Goal: Task Accomplishment & Management: Manage account settings

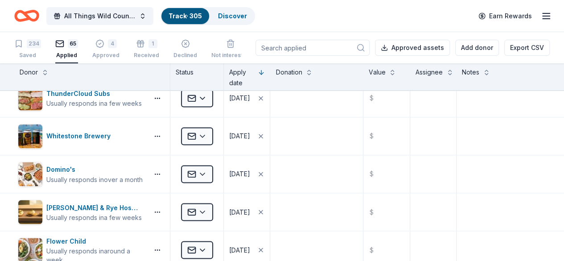
scroll to position [740, 0]
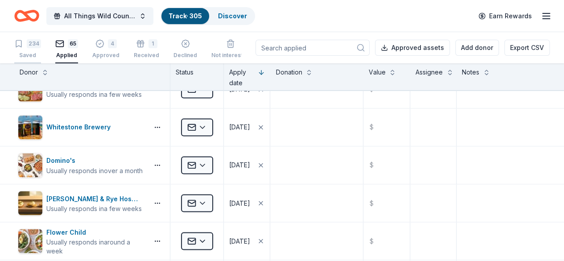
click at [33, 42] on div "234" at bounding box center [27, 43] width 27 height 9
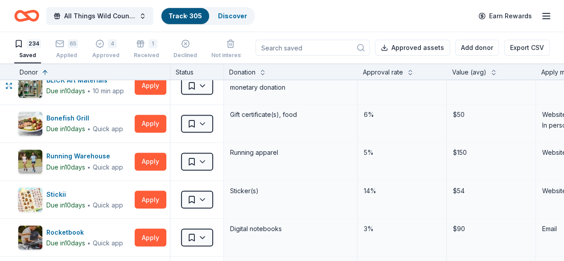
scroll to position [729, 0]
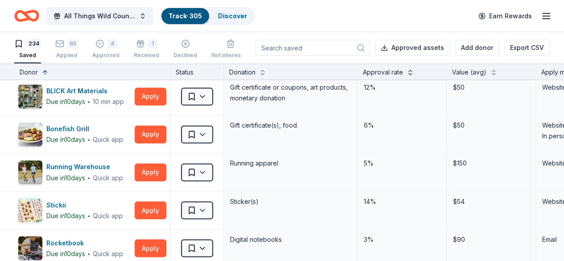
click at [413, 73] on button at bounding box center [409, 71] width 7 height 9
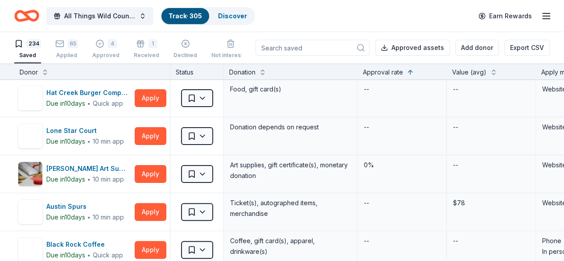
scroll to position [108, 0]
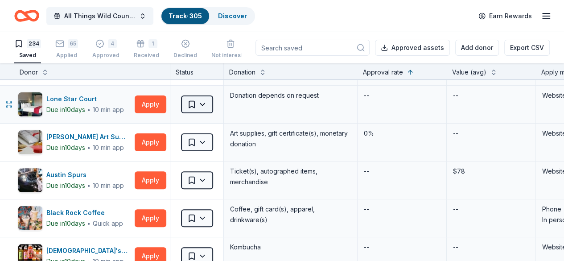
click at [215, 105] on html "All Things Wild Country Brunch Track · 305 Discover Earn Rewards 234 Saved 65 A…" at bounding box center [282, 130] width 564 height 261
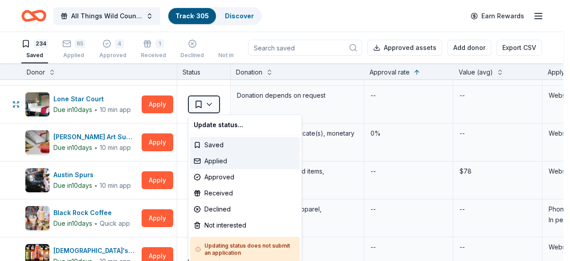
click at [220, 163] on div "Applied" at bounding box center [245, 161] width 110 height 16
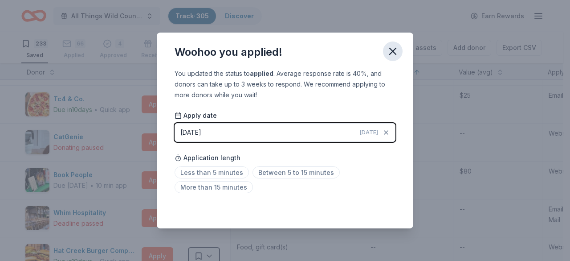
click at [389, 57] on icon "button" at bounding box center [393, 51] width 12 height 12
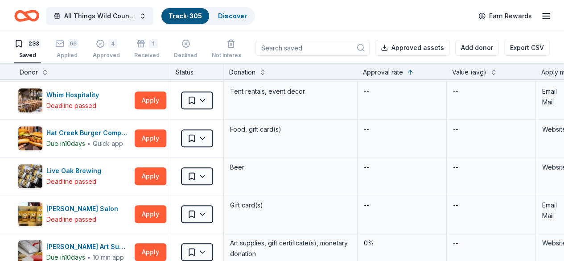
scroll to position [241, 0]
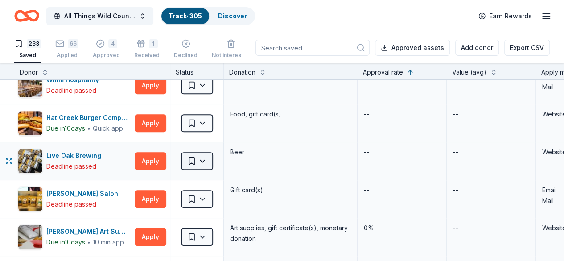
click at [211, 154] on html "All Things Wild Country Brunch Track · 305 Discover Earn Rewards 233 Saved 66 A…" at bounding box center [282, 130] width 564 height 261
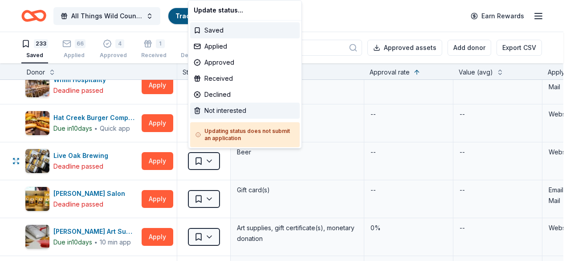
click at [226, 107] on div "Not interested" at bounding box center [245, 111] width 110 height 16
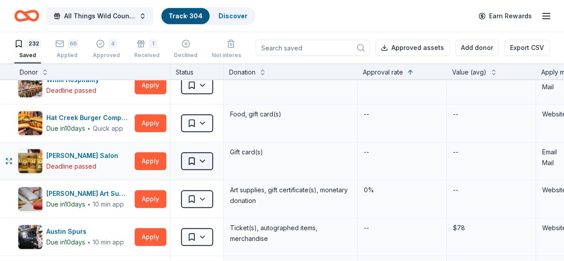
click at [203, 162] on html "All Things Wild Country Brunch Track · 304 Discover Earn Rewards 232 Saved 66 A…" at bounding box center [282, 130] width 564 height 261
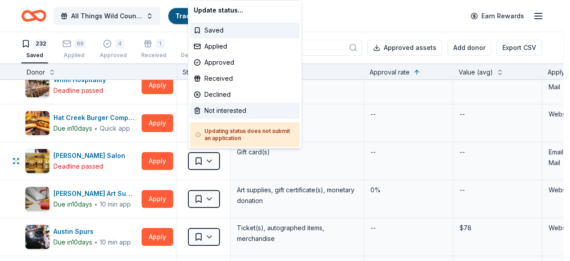
click at [216, 115] on div "Not interested" at bounding box center [245, 111] width 110 height 16
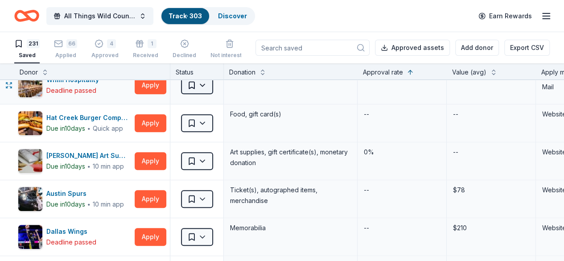
click at [200, 91] on body "All Things Wild Country Brunch Track · 303 Discover Earn Rewards 231 Saved 66 A…" at bounding box center [282, 130] width 564 height 261
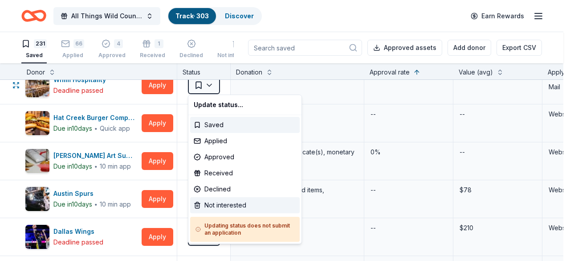
click at [219, 205] on div "Not interested" at bounding box center [245, 205] width 110 height 16
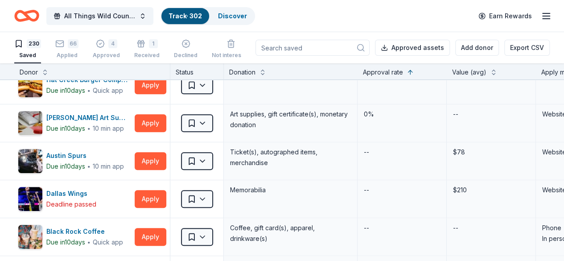
scroll to position [0, 0]
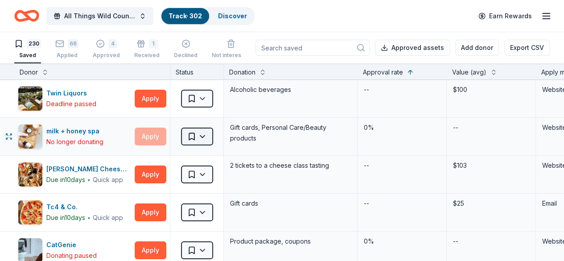
click at [215, 135] on html "All Things Wild Country Brunch Track · 302 Discover Earn Rewards 230 Saved 66 A…" at bounding box center [282, 130] width 564 height 261
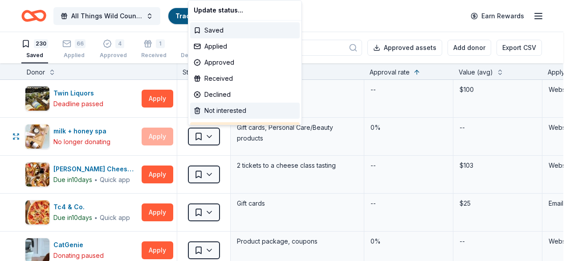
click at [220, 112] on div "Not interested" at bounding box center [245, 111] width 110 height 16
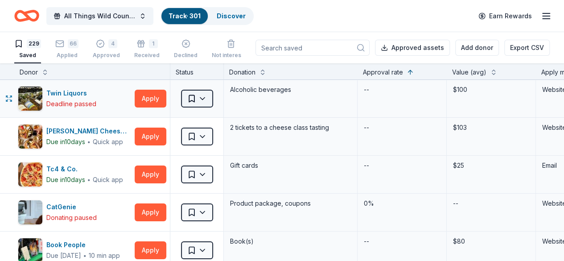
click at [209, 95] on html "All Things Wild Country Brunch Track · 301 Discover Earn Rewards 229 Saved 66 A…" at bounding box center [282, 130] width 564 height 261
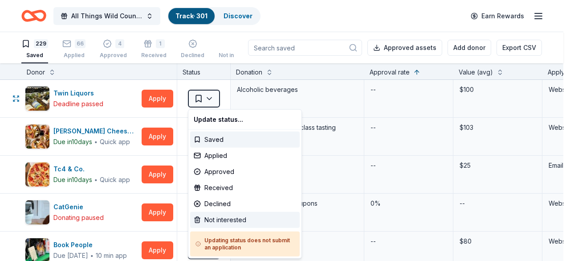
click at [213, 224] on div "Not interested" at bounding box center [245, 220] width 110 height 16
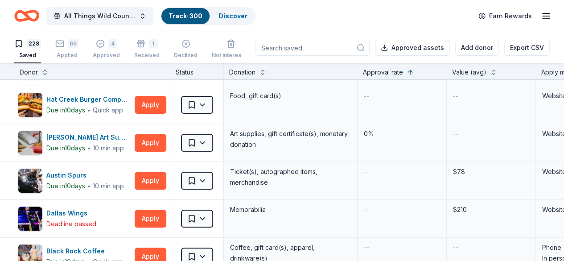
scroll to position [176, 0]
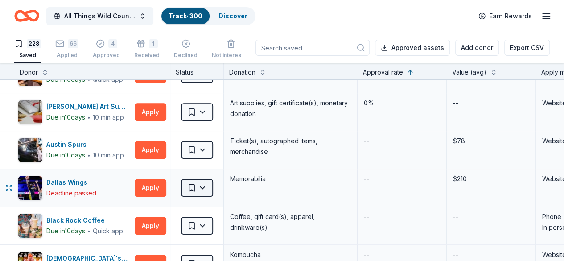
click at [210, 179] on html "All Things Wild Country Brunch Track · 300 Discover Earn Rewards 228 Saved 66 A…" at bounding box center [282, 130] width 564 height 261
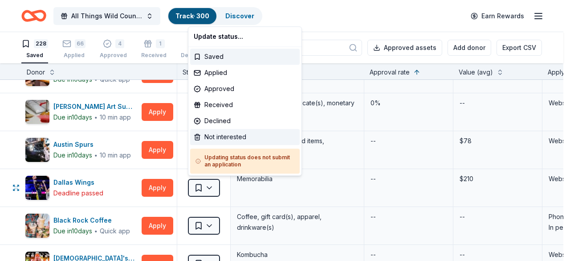
click at [222, 132] on div "Not interested" at bounding box center [245, 137] width 110 height 16
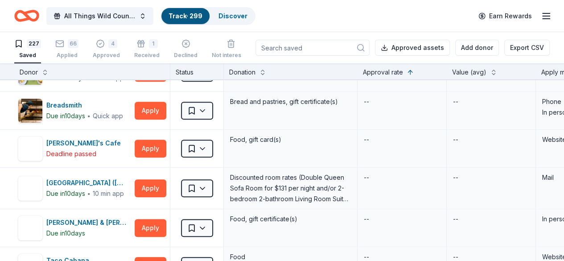
scroll to position [382, 0]
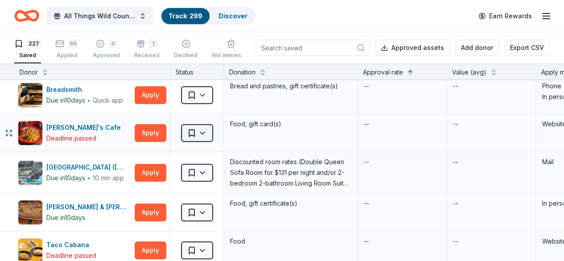
click at [214, 131] on html "All Things Wild Country Brunch Track · 299 Discover Earn Rewards 227 Saved 66 A…" at bounding box center [282, 130] width 564 height 261
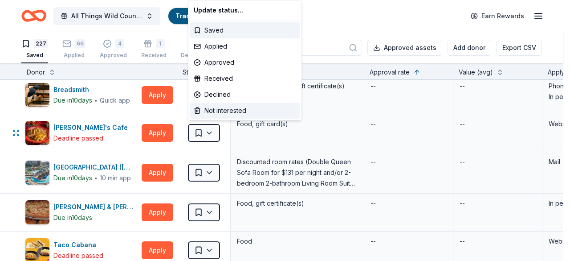
click at [215, 111] on div "Not interested" at bounding box center [245, 111] width 110 height 16
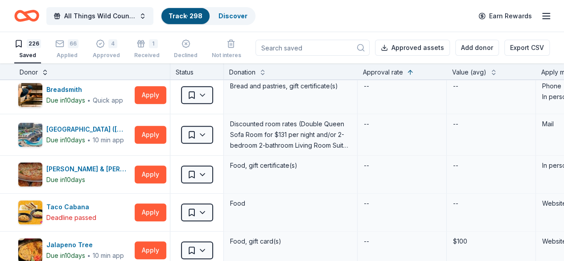
click at [49, 72] on button at bounding box center [44, 71] width 7 height 9
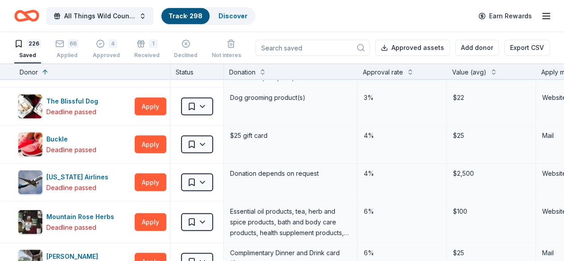
scroll to position [8072, 0]
